Goal: Task Accomplishment & Management: Manage account settings

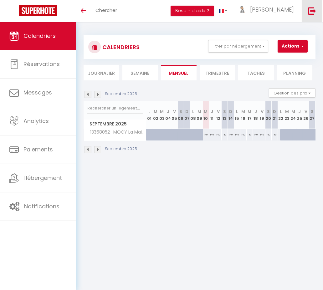
click at [307, 13] on link at bounding box center [312, 11] width 21 height 22
click at [99, 92] on img at bounding box center [97, 94] width 7 height 7
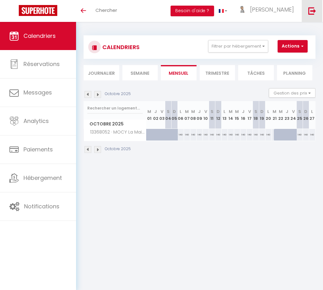
click at [305, 11] on link at bounding box center [312, 11] width 21 height 22
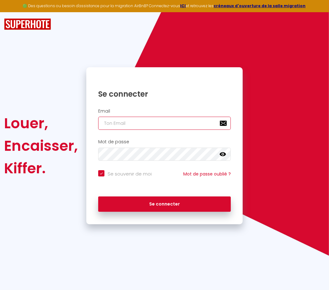
type input "[EMAIL_ADDRESS][DOMAIN_NAME]"
checkbox input "true"
click at [142, 124] on input "[EMAIL_ADDRESS][DOMAIN_NAME]" at bounding box center [164, 123] width 133 height 13
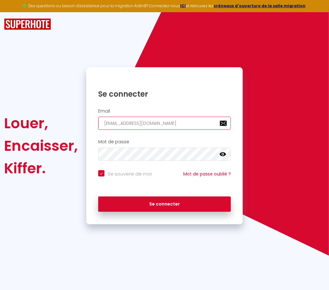
paste input "[PERSON_NAME][EMAIL_ADDRESS][DOMAIN_NAME]"
type input "[PERSON_NAME][EMAIL_ADDRESS][DOMAIN_NAME]"
checkbox input "true"
type input "[PERSON_NAME][EMAIL_ADDRESS][DOMAIN_NAME]"
click at [98, 196] on button "Se connecter" at bounding box center [164, 204] width 133 height 16
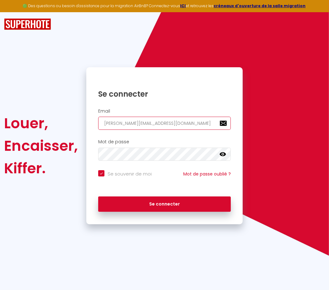
checkbox input "true"
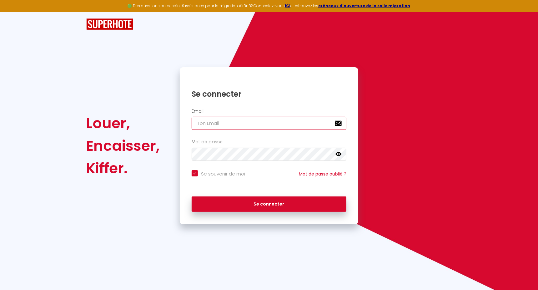
type input "vviglione@gmail.com"
click at [242, 124] on input "vviglione@gmail.com" at bounding box center [269, 123] width 155 height 13
checkbox input "true"
click at [242, 124] on input "vviglione@gmail.com" at bounding box center [269, 123] width 155 height 13
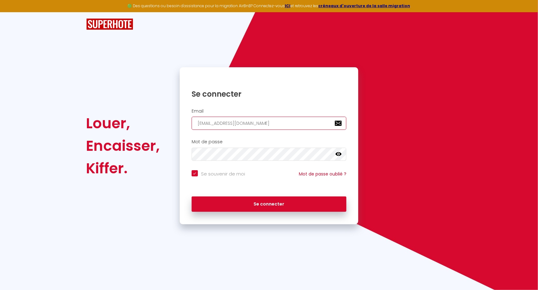
paste input "conciergerieleroy"
type input "[EMAIL_ADDRESS][DOMAIN_NAME]"
checkbox input "true"
type input "[EMAIL_ADDRESS][DOMAIN_NAME]"
click at [192, 196] on button "Se connecter" at bounding box center [269, 204] width 155 height 16
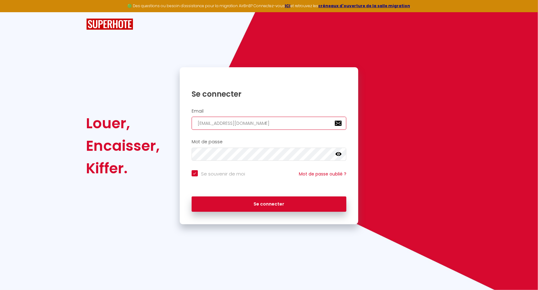
checkbox input "true"
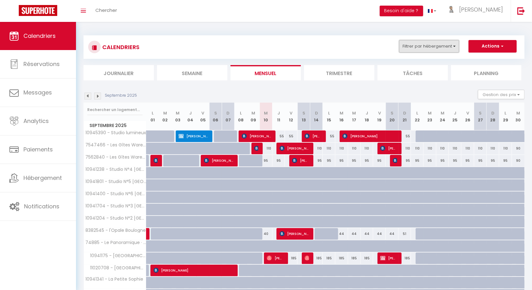
click at [422, 47] on button "Filtrer par hébergement" at bounding box center [429, 46] width 60 height 13
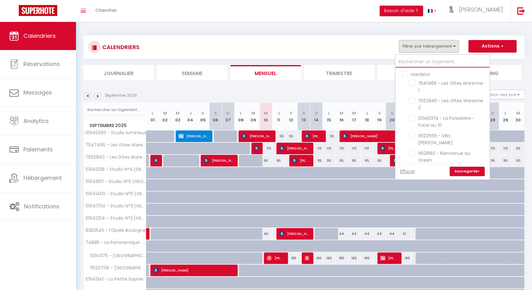
click at [425, 58] on input "text" at bounding box center [443, 61] width 94 height 11
type input "m"
checkbox input "false"
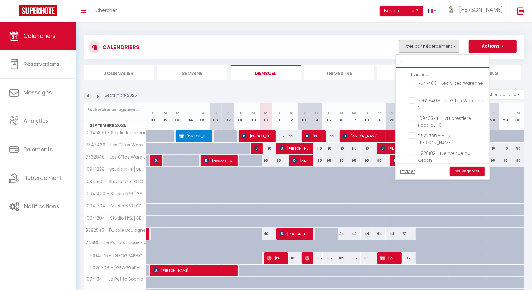
checkbox input "false"
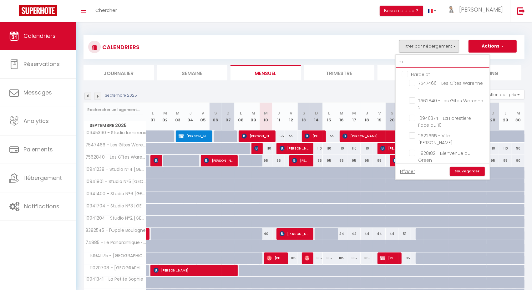
checkbox input "false"
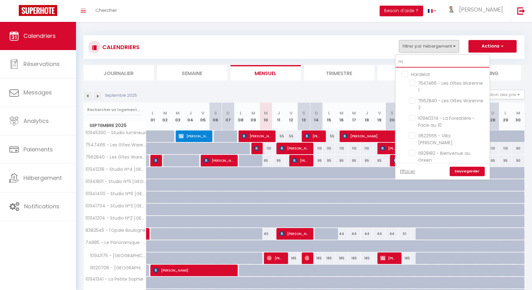
checkbox input "false"
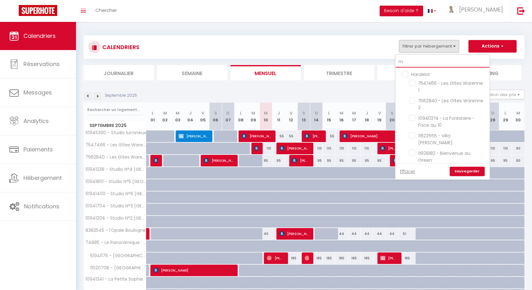
checkbox input "false"
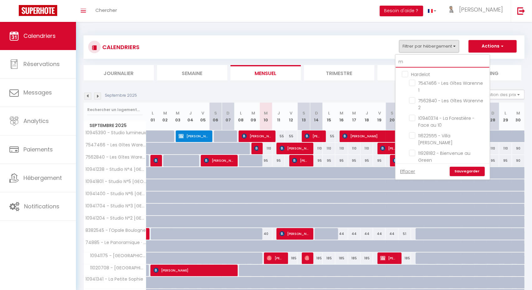
checkbox input "false"
type input "mo"
checkbox input "false"
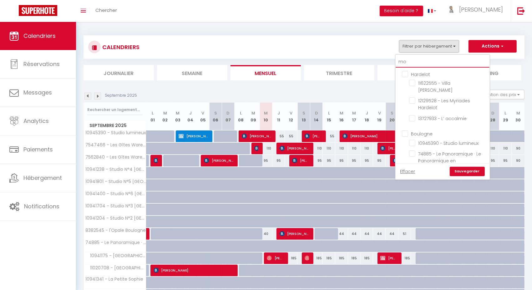
checkbox input "false"
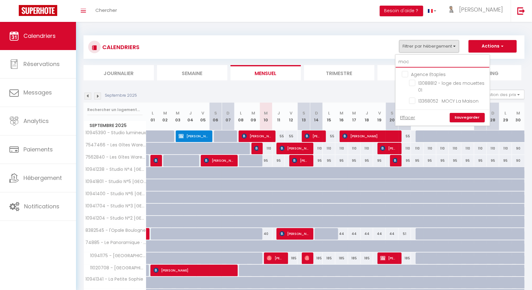
type input "mocy"
checkbox input "false"
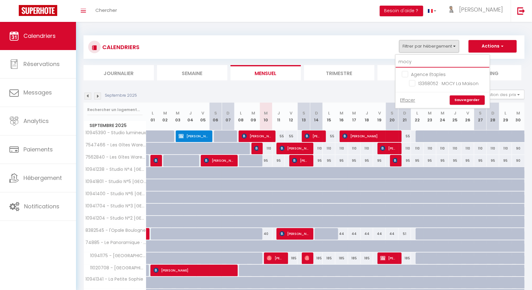
checkbox input "false"
type input "mocy"
click at [415, 83] on input "13368052 · MOCY La Maison" at bounding box center [448, 83] width 78 height 6
checkbox input "true"
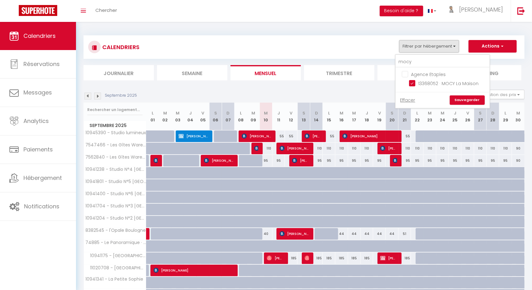
click at [469, 97] on link "Sauvegarder" at bounding box center [467, 99] width 35 height 9
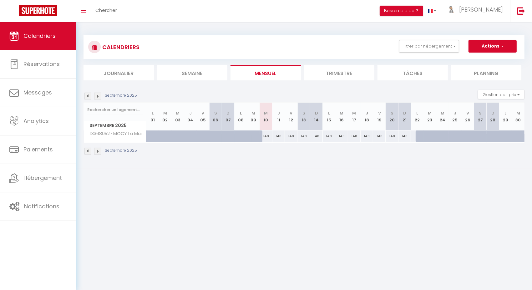
click at [296, 133] on div "140" at bounding box center [291, 136] width 13 height 12
type input "140"
type input "Ven 12 Septembre 2025"
type input "Sam 13 Septembre 2025"
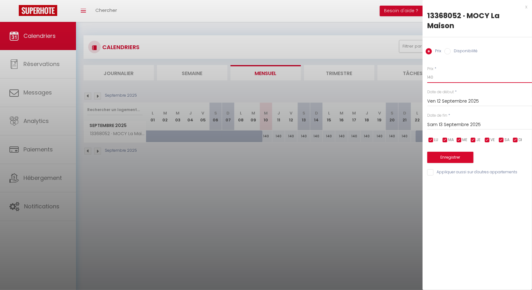
click at [439, 75] on input "140" at bounding box center [479, 77] width 105 height 11
type input "141"
click at [459, 154] on button "Enregistrer" at bounding box center [450, 157] width 46 height 11
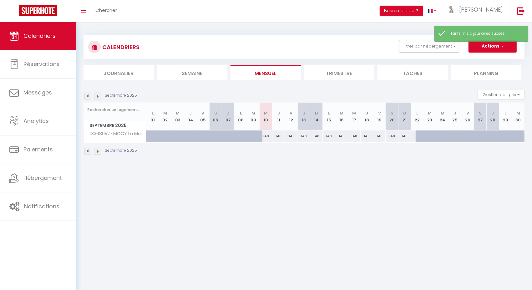
click at [292, 136] on div "141" at bounding box center [291, 136] width 13 height 12
type input "141"
type input "Ven 12 Septembre 2025"
type input "Sam 13 Septembre 2025"
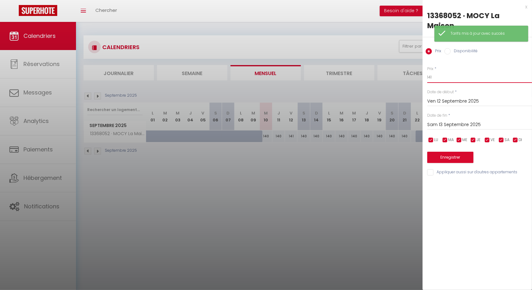
click at [454, 78] on input "141" at bounding box center [479, 77] width 105 height 11
type input "140"
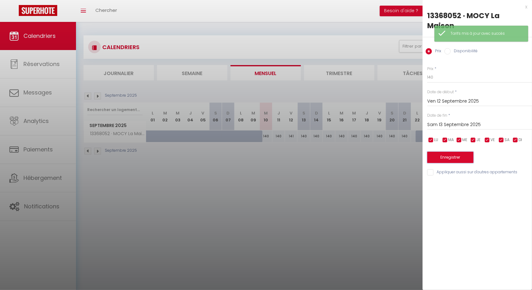
click at [448, 157] on button "Enregistrer" at bounding box center [450, 157] width 46 height 11
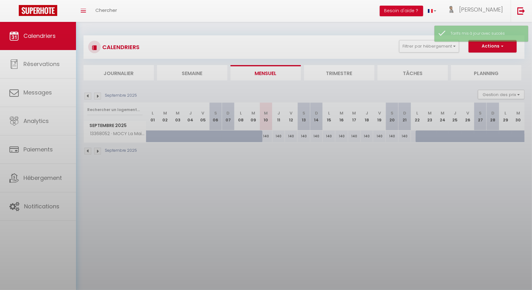
scroll to position [12, 0]
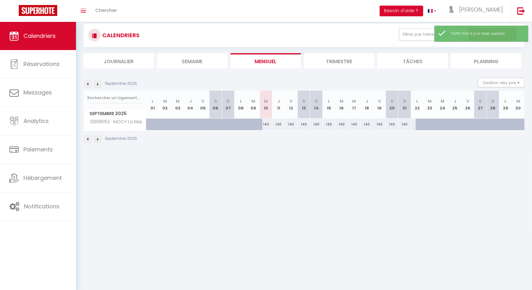
click at [97, 86] on img at bounding box center [97, 84] width 7 height 7
select select
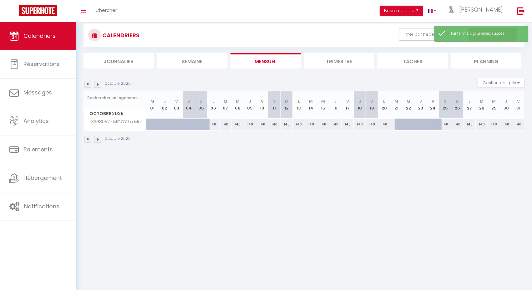
click at [309, 124] on div "140" at bounding box center [311, 125] width 12 height 12
type input "140"
select select "1"
type input "Mar 14 Octobre 2025"
type input "Mer 15 Octobre 2025"
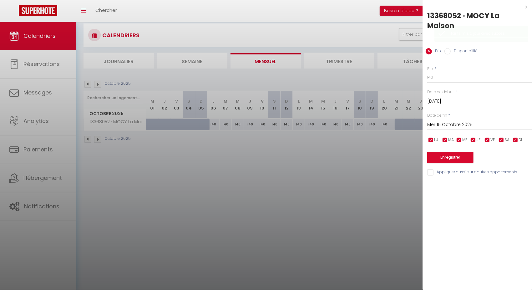
drag, startPoint x: 456, startPoint y: 51, endPoint x: 447, endPoint y: 62, distance: 14.6
click at [456, 50] on label "Disponibilité" at bounding box center [464, 51] width 27 height 7
click at [451, 50] on input "Disponibilité" at bounding box center [447, 51] width 6 height 6
radio input "true"
radio input "false"
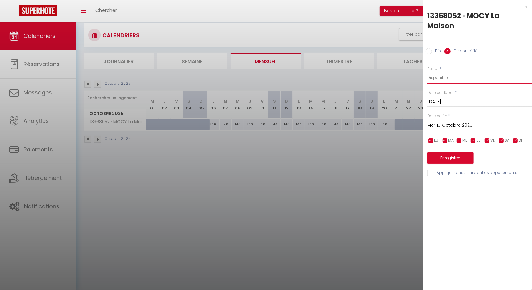
drag, startPoint x: 445, startPoint y: 77, endPoint x: 442, endPoint y: 81, distance: 5.3
click at [445, 77] on select "Disponible Indisponible" at bounding box center [479, 78] width 105 height 12
select select "0"
click at [427, 72] on select "Disponible Indisponible" at bounding box center [479, 78] width 105 height 12
click at [454, 159] on button "Enregistrer" at bounding box center [450, 157] width 46 height 11
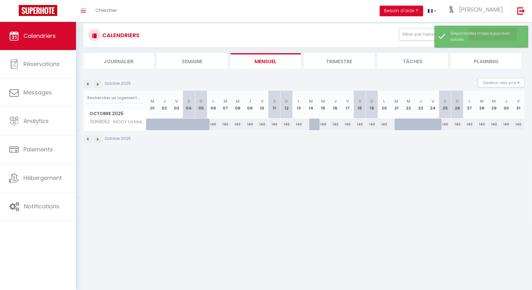
click at [316, 124] on div at bounding box center [315, 125] width 12 height 12
select select "1"
type input "Mar 14 Octobre 2025"
type input "Mer 15 Octobre 2025"
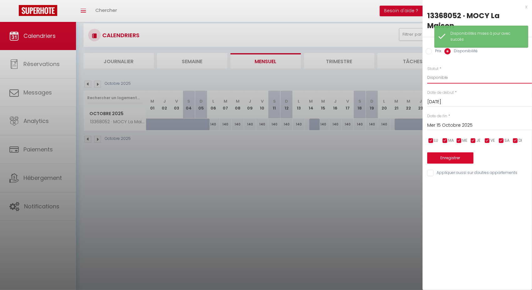
click at [434, 76] on select "Disponible Indisponible" at bounding box center [479, 78] width 105 height 12
click at [445, 156] on button "Enregistrer" at bounding box center [450, 157] width 46 height 11
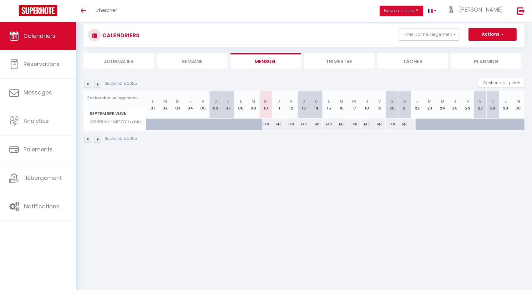
drag, startPoint x: 323, startPoint y: 67, endPoint x: 164, endPoint y: 19, distance: 165.9
click at [323, 67] on li "Trimestre" at bounding box center [339, 60] width 70 height 15
